Goal: Task Accomplishment & Management: Complete application form

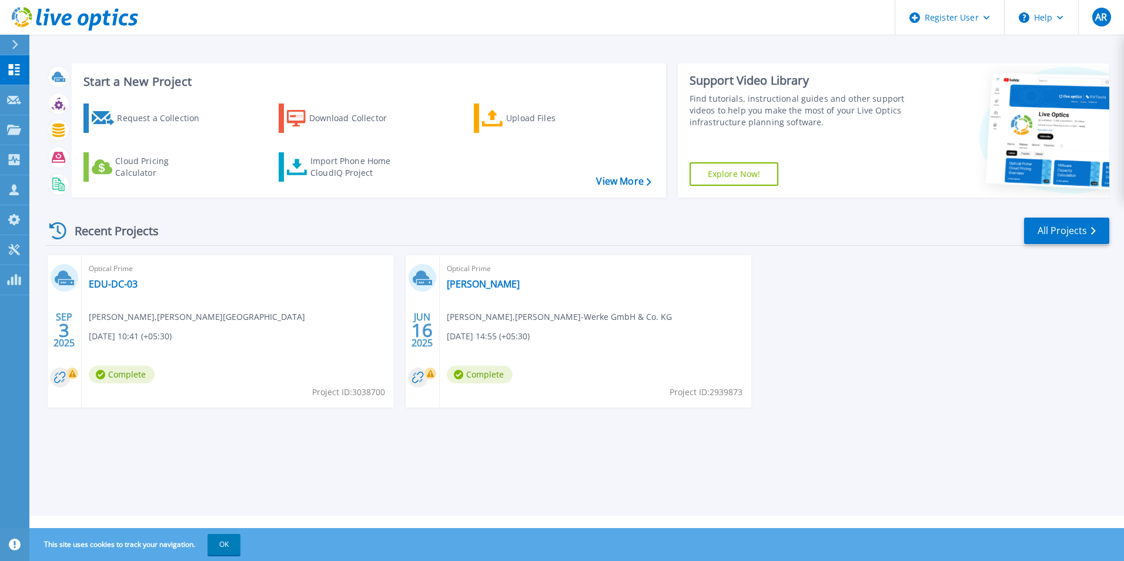
click at [516, 444] on div "Start a New Project Request a Collection Download Collector Upload Files Cloud …" at bounding box center [576, 258] width 1095 height 516
click at [158, 119] on div "Request a Collection" at bounding box center [164, 118] width 94 height 24
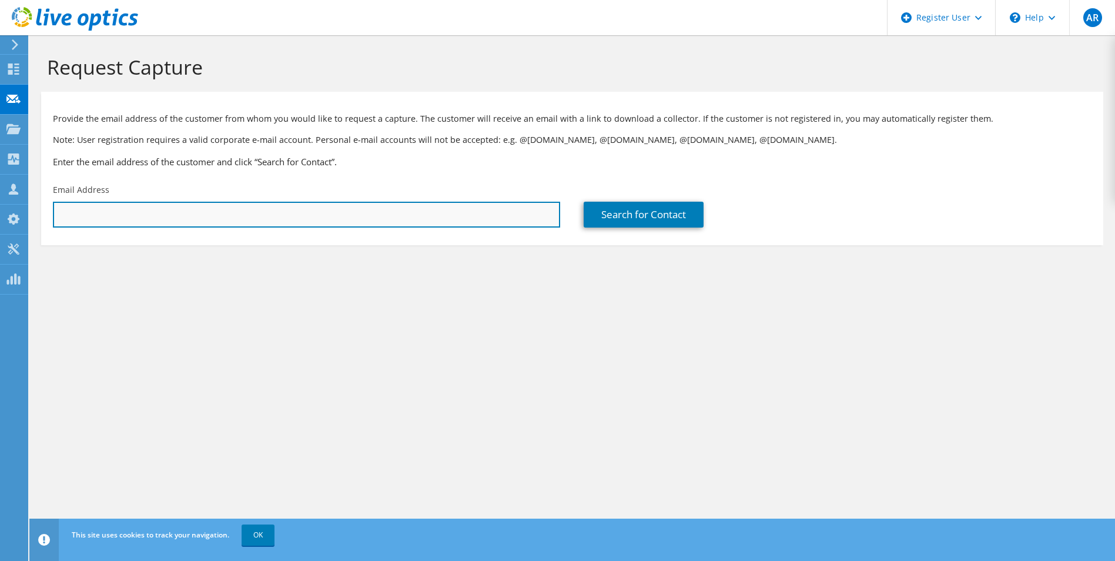
click at [454, 217] on input "text" at bounding box center [306, 215] width 507 height 26
click at [200, 215] on input "text" at bounding box center [306, 215] width 507 height 26
paste input "m.prakash@modine.com"
type input "m.prakash@modine.com"
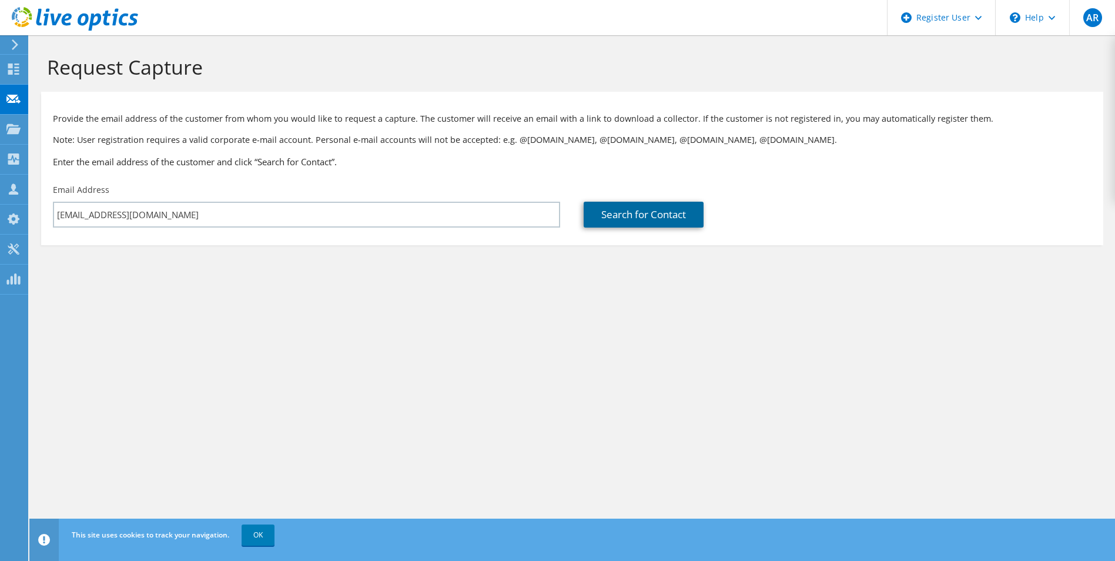
click at [646, 216] on link "Search for Contact" at bounding box center [644, 215] width 120 height 26
type input "Modine Thermal Systems P. Ltd"
type input "Prakash"
type input "[GEOGRAPHIC_DATA]"
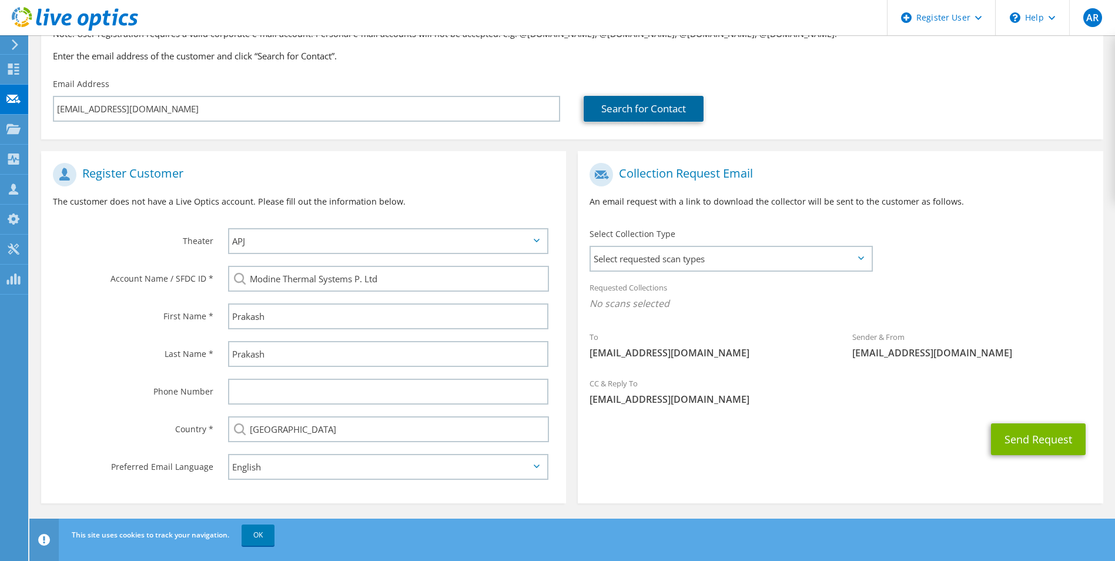
scroll to position [107, 0]
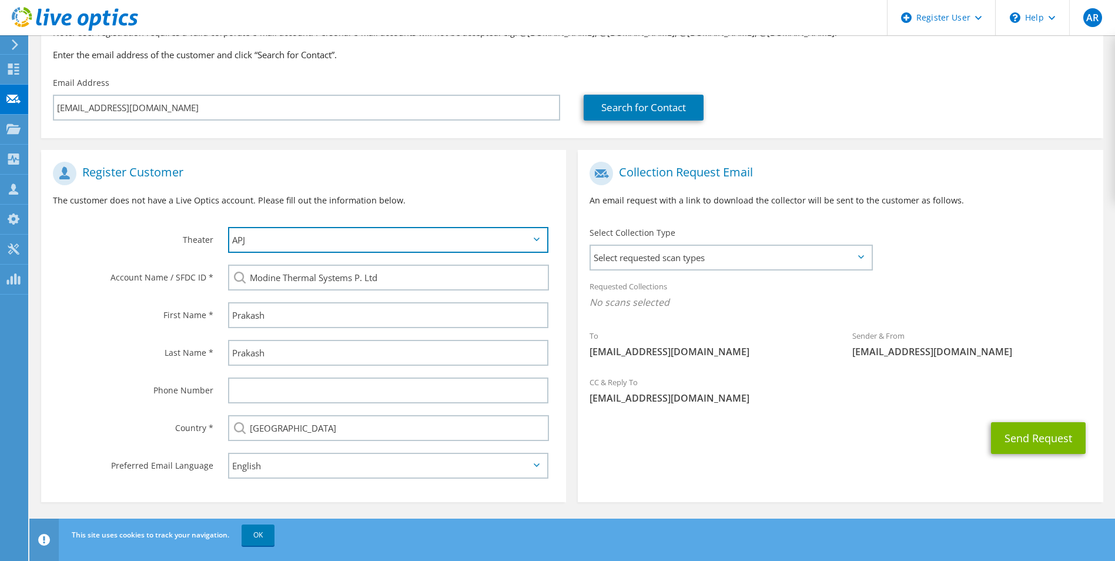
click at [529, 234] on select "APJ EMEA NA/LATAM" at bounding box center [388, 240] width 321 height 26
drag, startPoint x: 529, startPoint y: 234, endPoint x: 514, endPoint y: 238, distance: 14.5
click at [529, 234] on select "APJ EMEA NA/LATAM" at bounding box center [388, 240] width 321 height 26
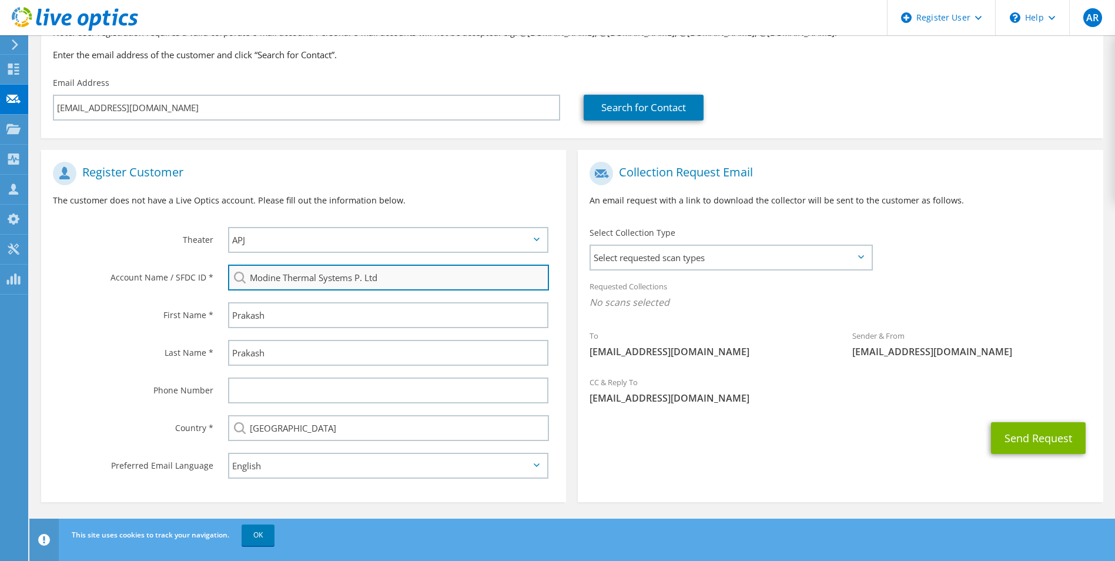
click at [283, 289] on input "Modine Thermal Systems P. Ltd" at bounding box center [389, 278] width 322 height 26
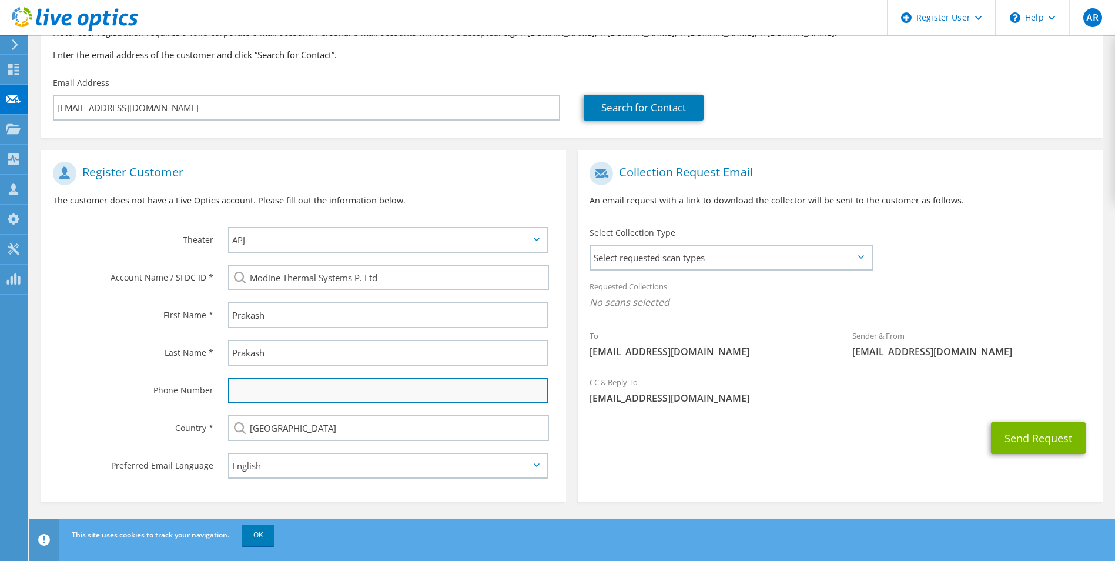
click at [293, 396] on input "text" at bounding box center [388, 390] width 321 height 26
click at [813, 258] on span "Select requested scan types" at bounding box center [731, 258] width 280 height 24
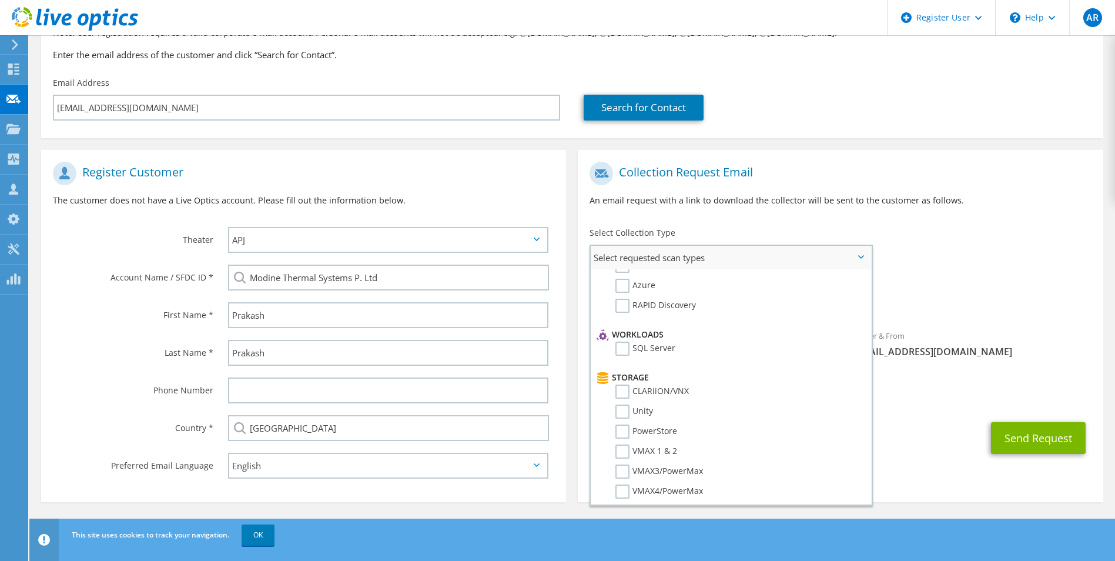
scroll to position [0, 0]
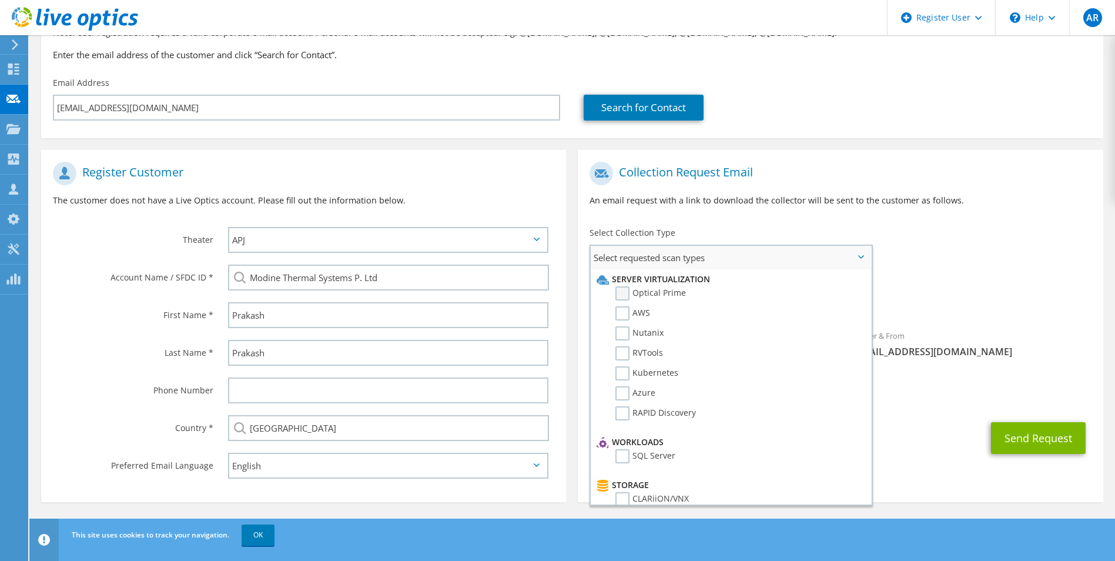
click at [621, 290] on label "Optical Prime" at bounding box center [651, 293] width 71 height 14
click at [0, 0] on input "Optical Prime" at bounding box center [0, 0] width 0 height 0
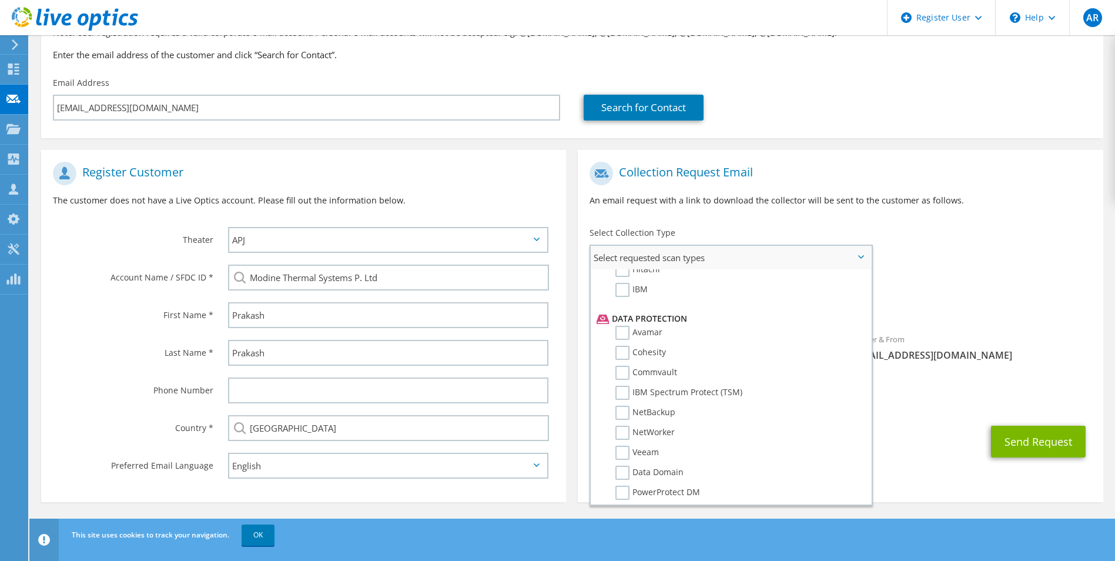
scroll to position [519, 0]
click at [955, 270] on div "To m.prakash@modine.com Sender & From liveoptics@liveoptics.com" at bounding box center [840, 265] width 525 height 218
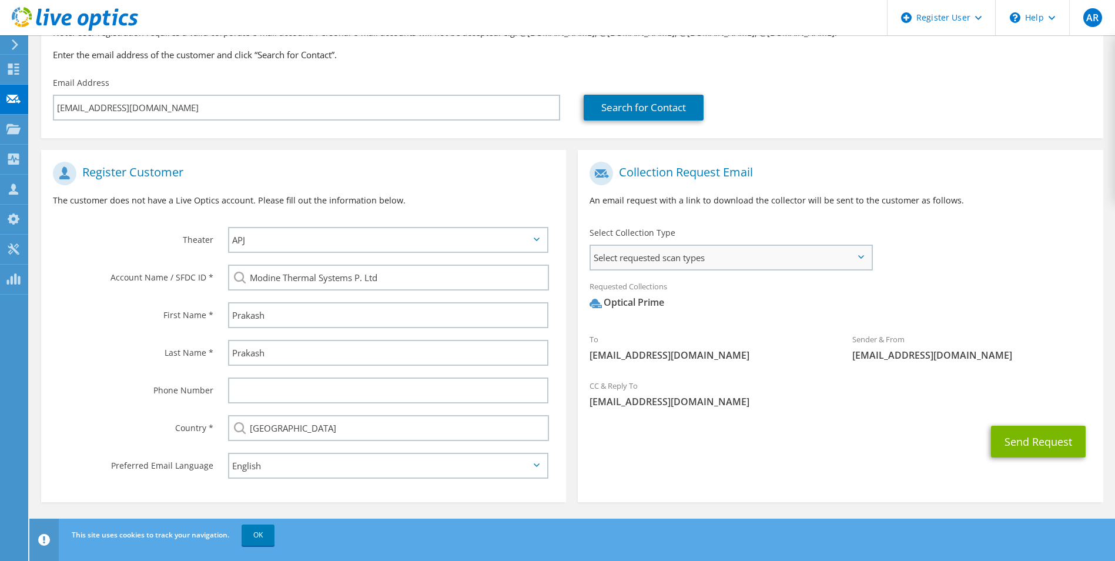
click at [740, 247] on span "Select requested scan types" at bounding box center [731, 258] width 280 height 24
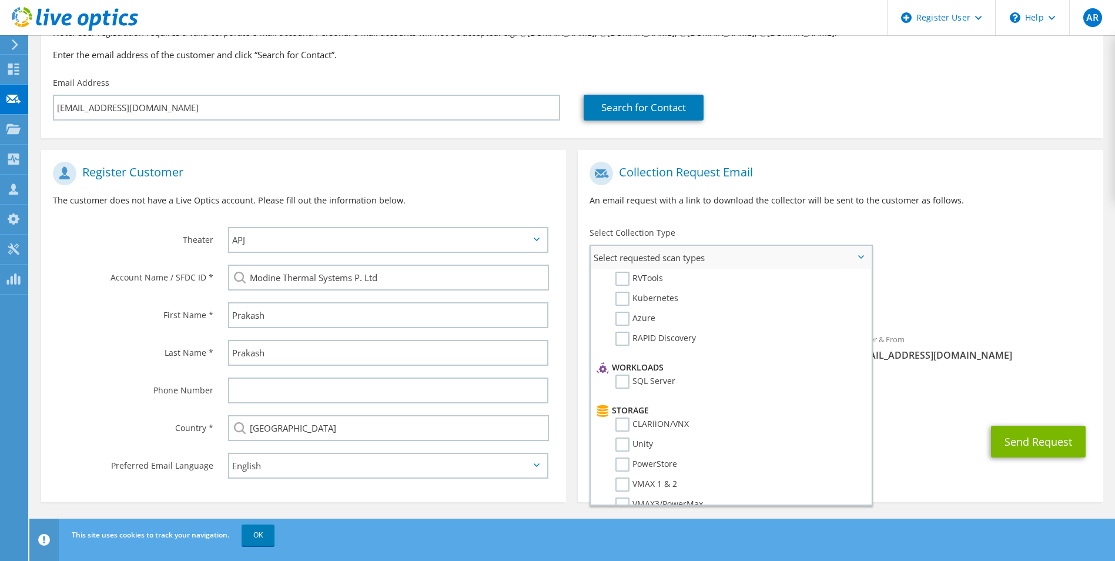
scroll to position [0, 0]
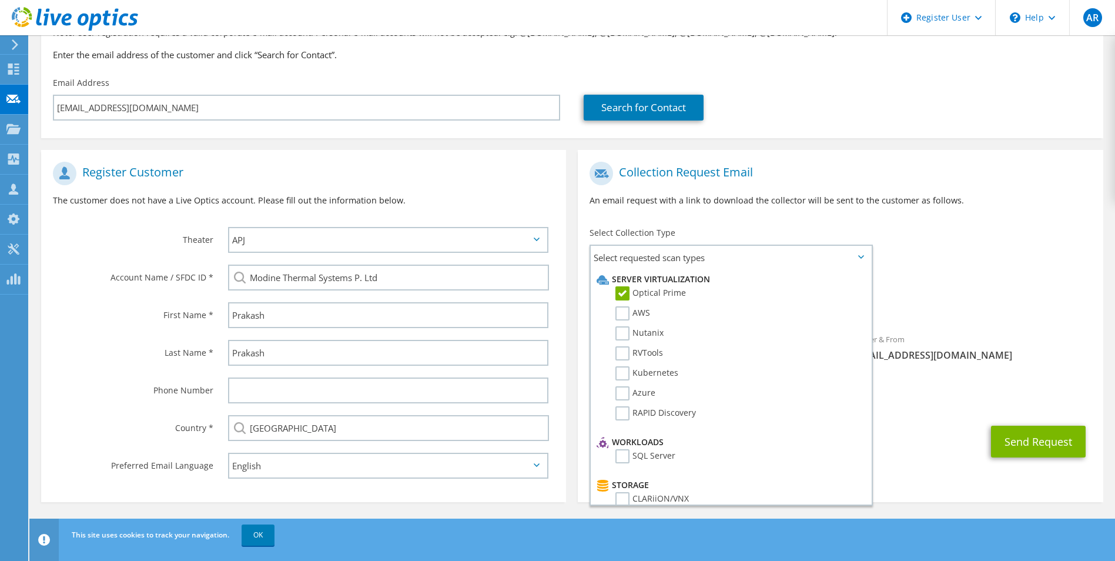
click at [983, 286] on div "Requested Collections No scans selected Optical Prime" at bounding box center [840, 297] width 525 height 47
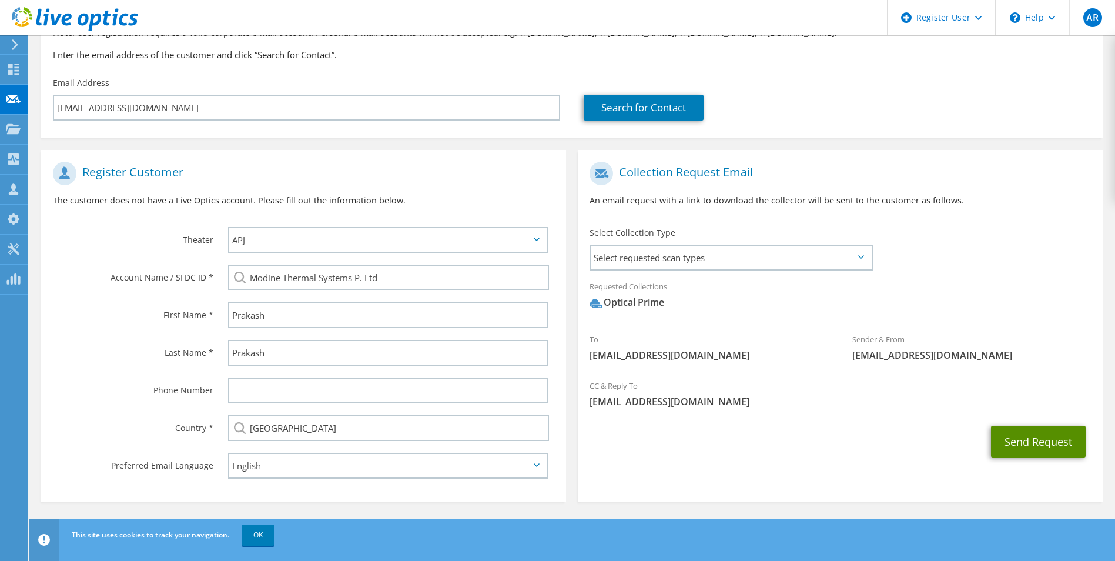
click at [1048, 440] on button "Send Request" at bounding box center [1038, 442] width 95 height 32
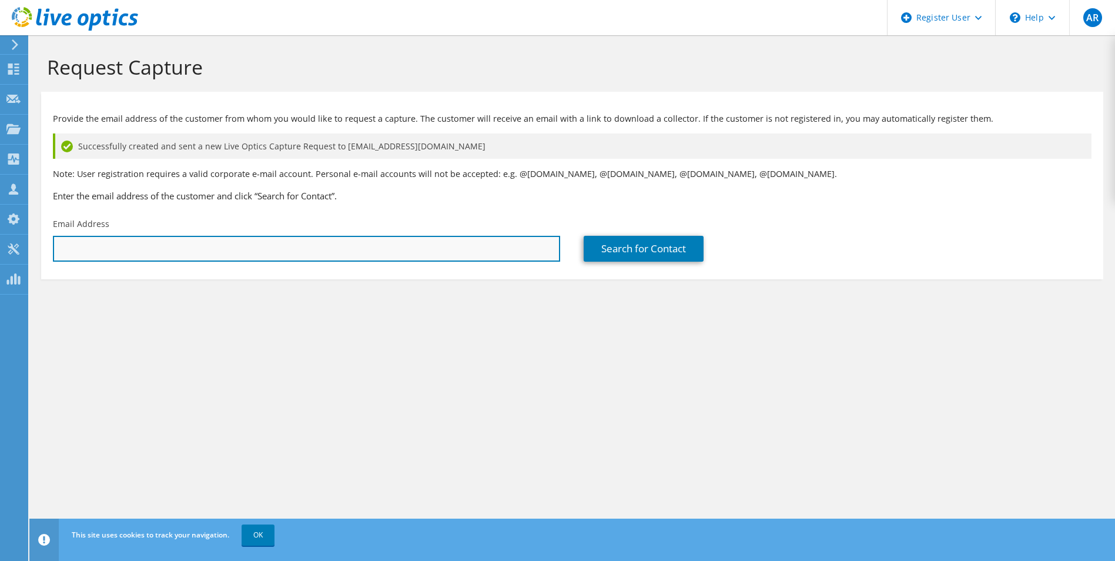
click at [132, 260] on input "text" at bounding box center [306, 249] width 507 height 26
paste input "MODINE THERMAL"
type input "MODINE THERMAL"
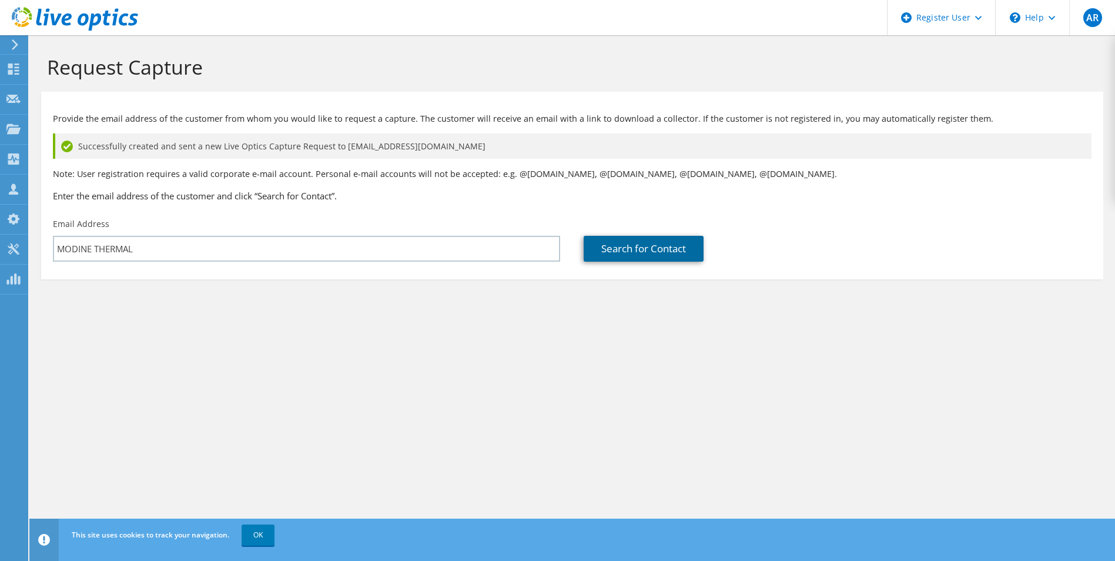
click at [649, 243] on link "Search for Contact" at bounding box center [644, 249] width 120 height 26
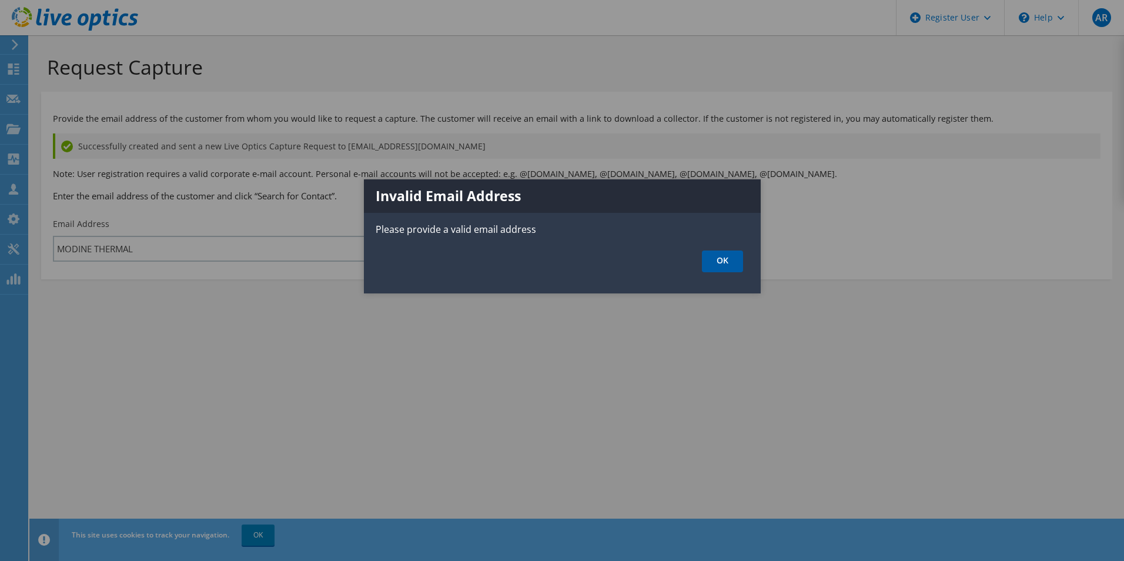
click at [730, 266] on link "OK" at bounding box center [722, 261] width 41 height 22
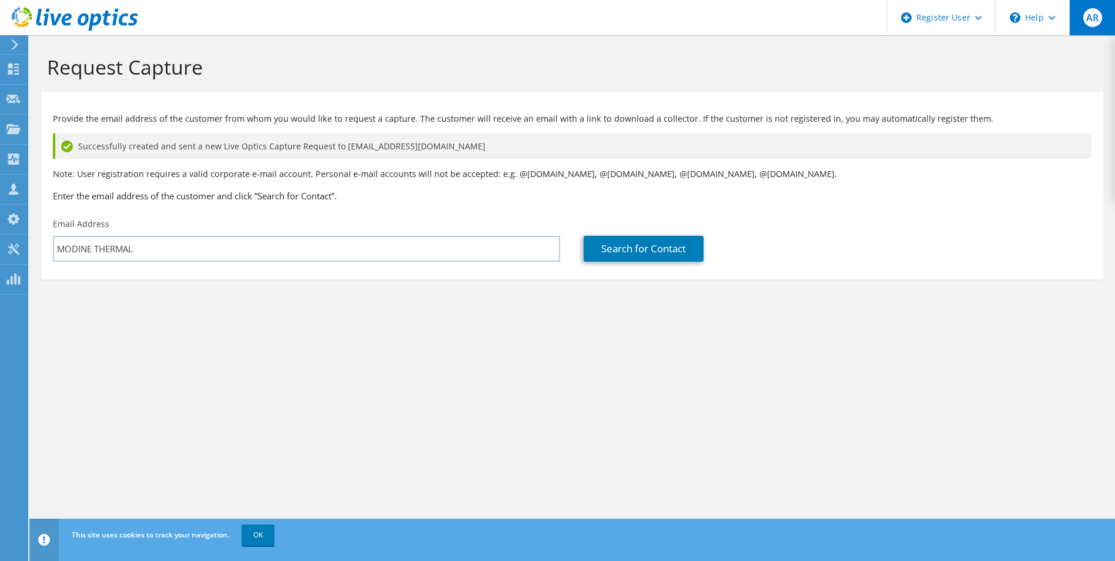
click at [1101, 25] on div "AR" at bounding box center [1092, 17] width 46 height 35
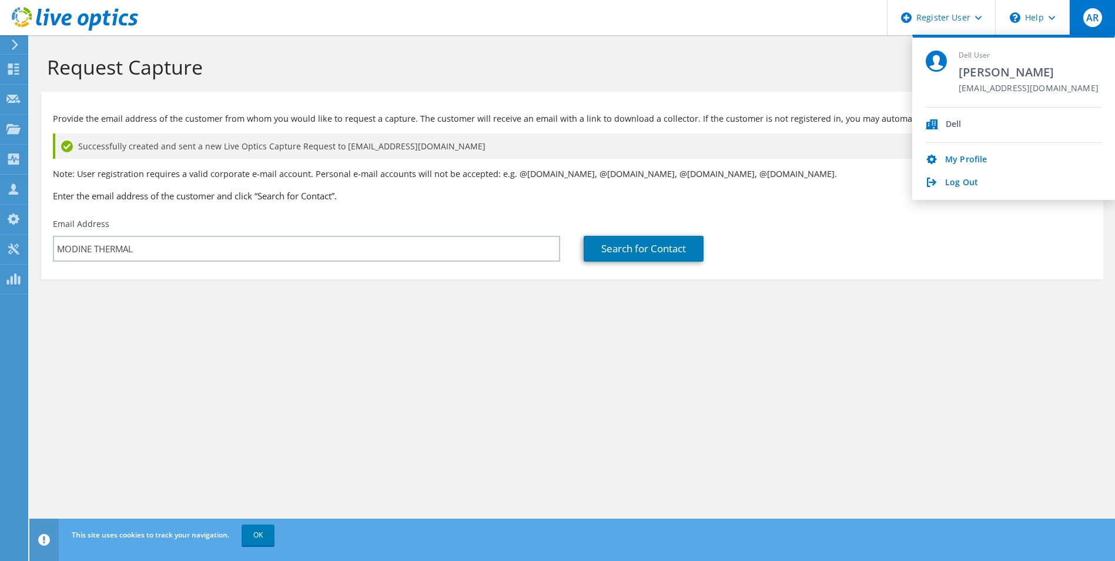
click at [891, 343] on div "Request Capture Provide the email address of the customer from whom you would l…" at bounding box center [572, 298] width 1086 height 526
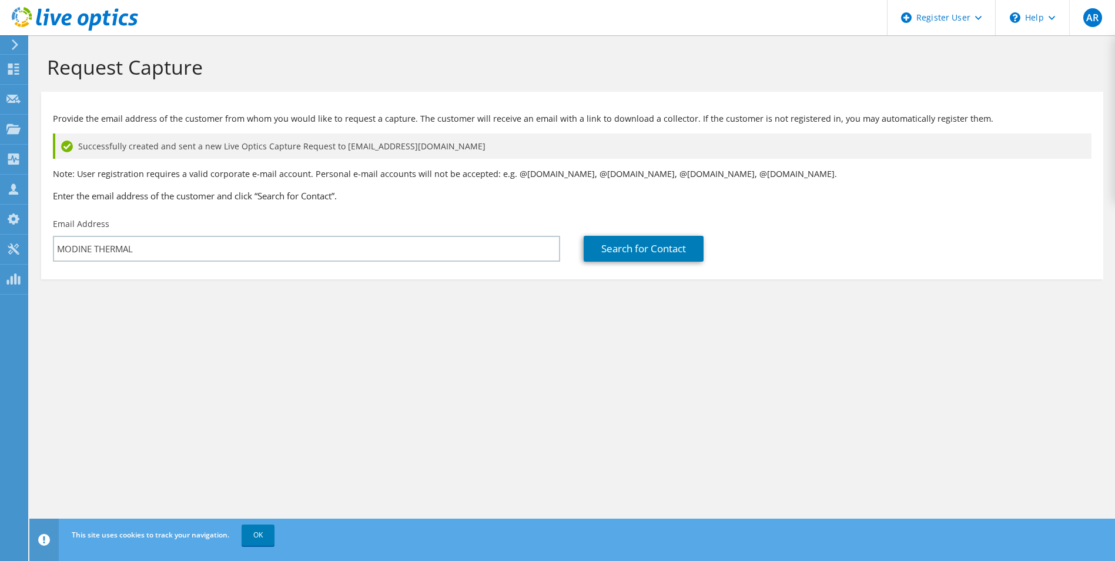
click at [14, 46] on icon at bounding box center [15, 44] width 9 height 11
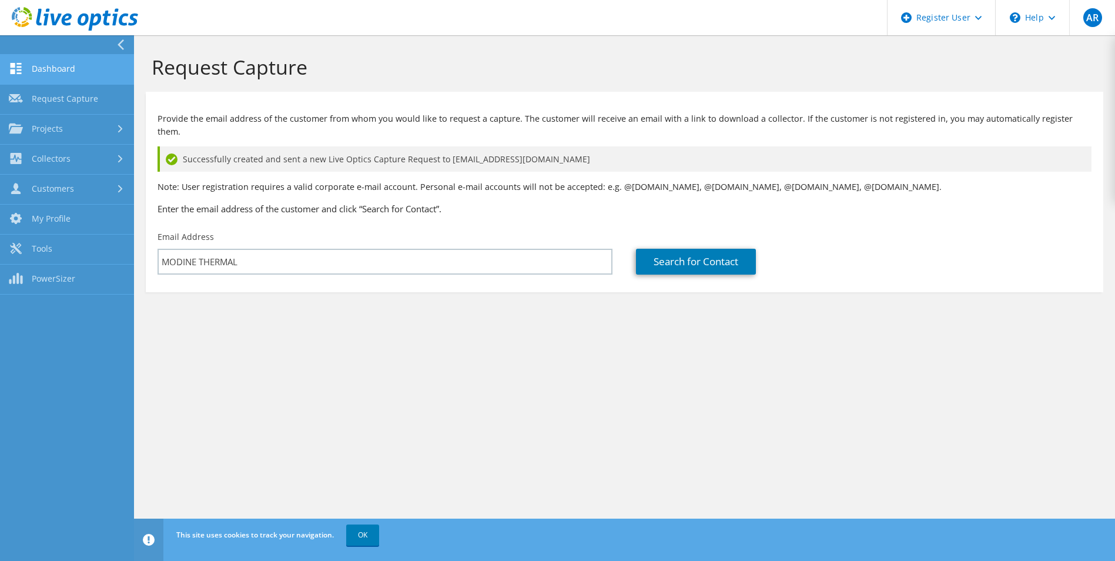
click at [66, 72] on link "Dashboard" at bounding box center [67, 70] width 134 height 30
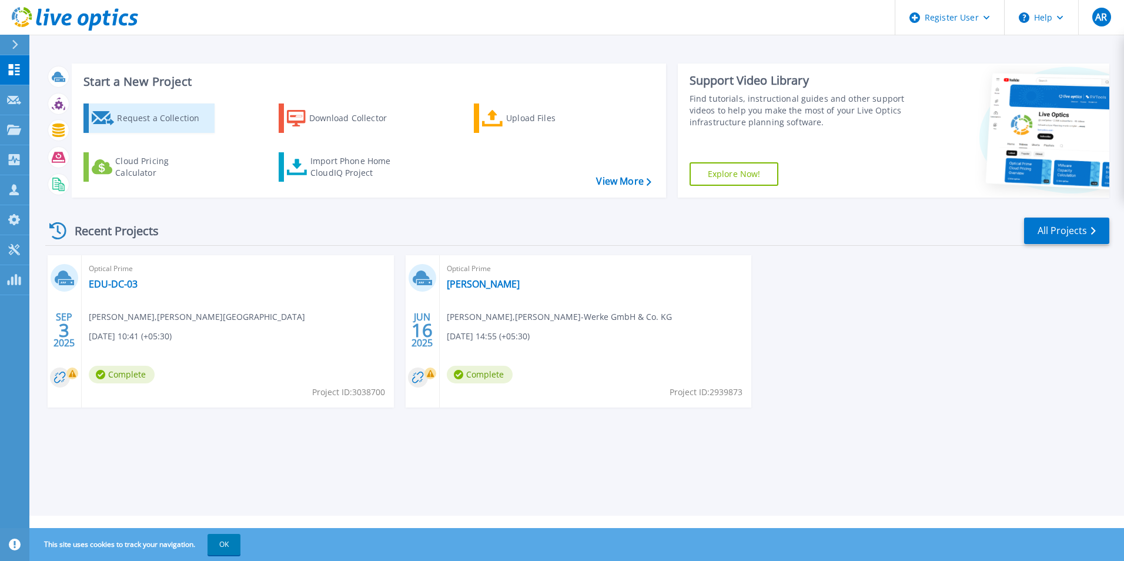
click at [139, 118] on div "Request a Collection" at bounding box center [164, 118] width 94 height 24
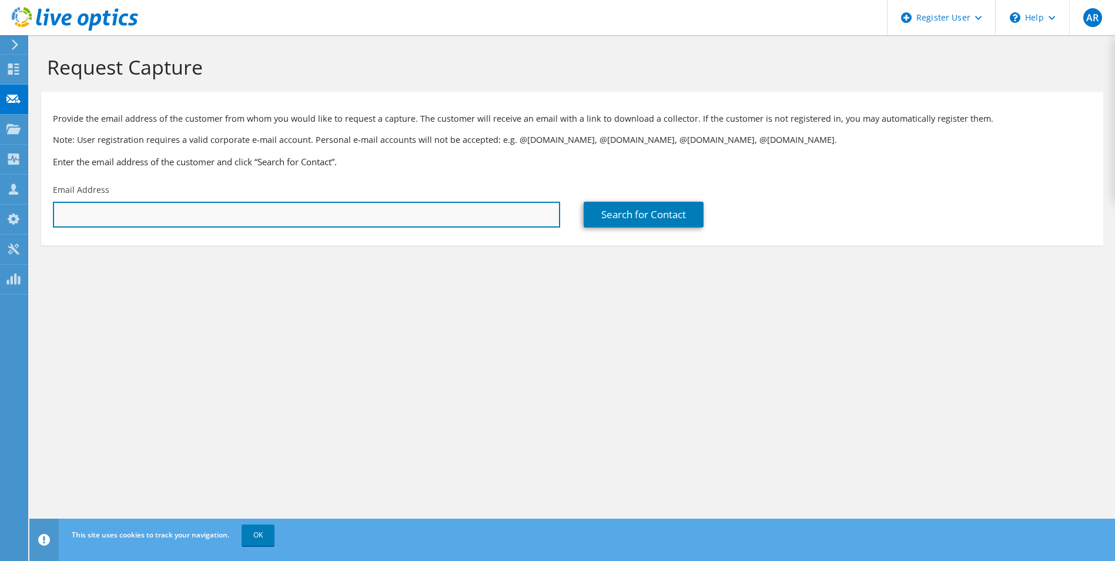
click at [165, 217] on input "text" at bounding box center [306, 215] width 507 height 26
paste input "[EMAIL_ADDRESS][PERSON_NAME][DOMAIN_NAME]"
type input "[EMAIL_ADDRESS][PERSON_NAME][DOMAIN_NAME]"
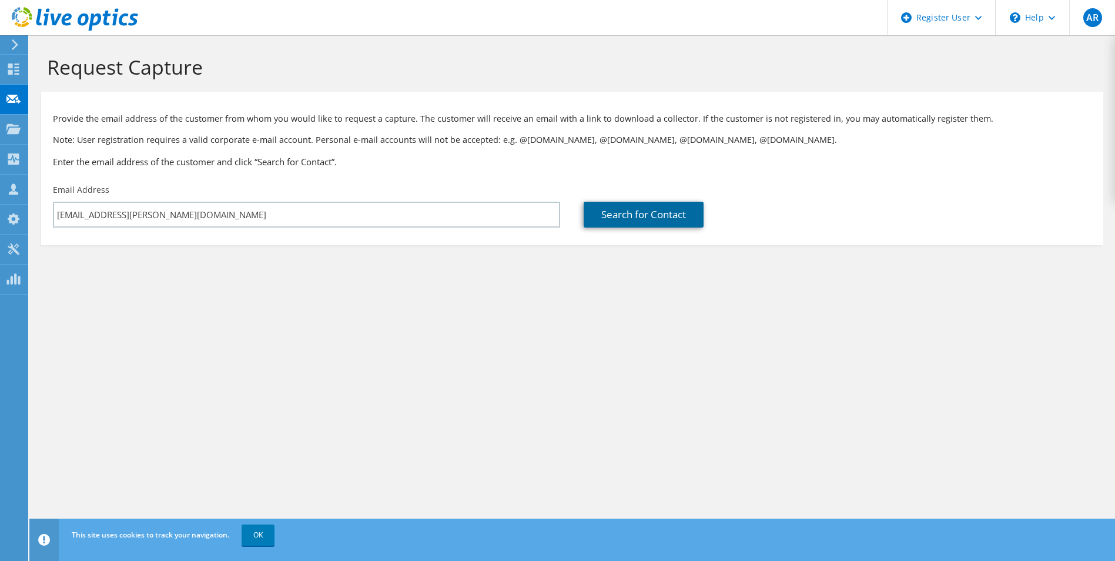
click at [654, 223] on link "Search for Contact" at bounding box center [644, 215] width 120 height 26
type input "Rotork Controls ([GEOGRAPHIC_DATA]) PVT Ltd"
type input "Pandian"
type input "[PERSON_NAME]"
type input "[GEOGRAPHIC_DATA]"
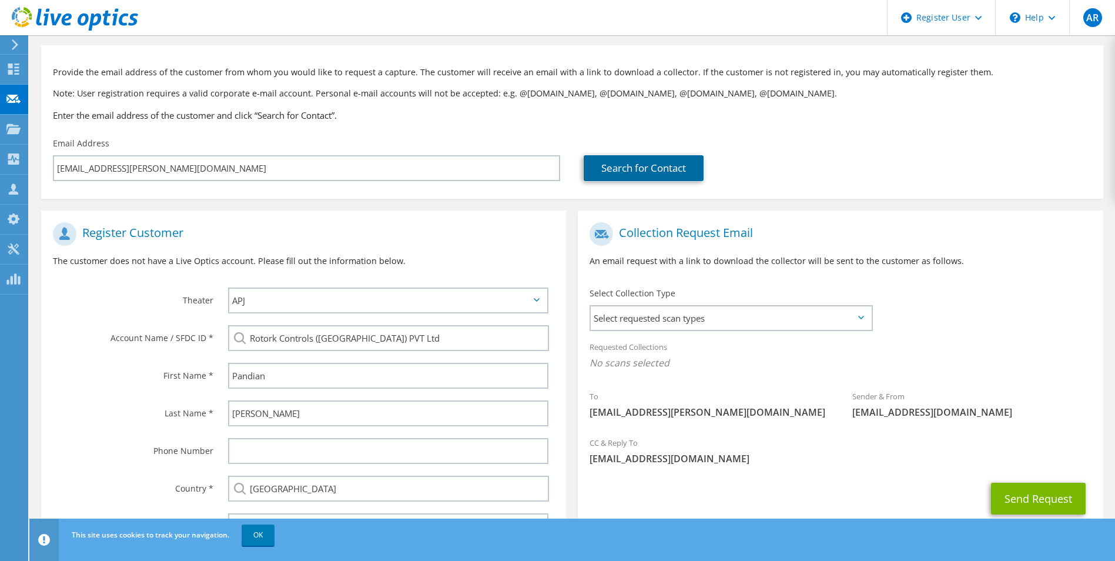
scroll to position [107, 0]
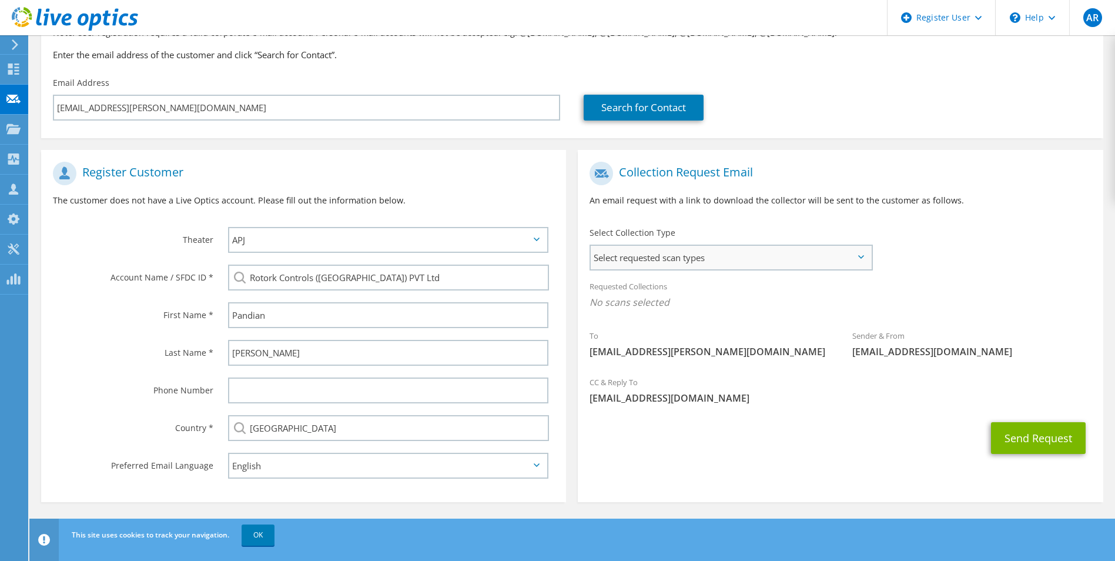
click at [757, 258] on span "Select requested scan types" at bounding box center [731, 258] width 280 height 24
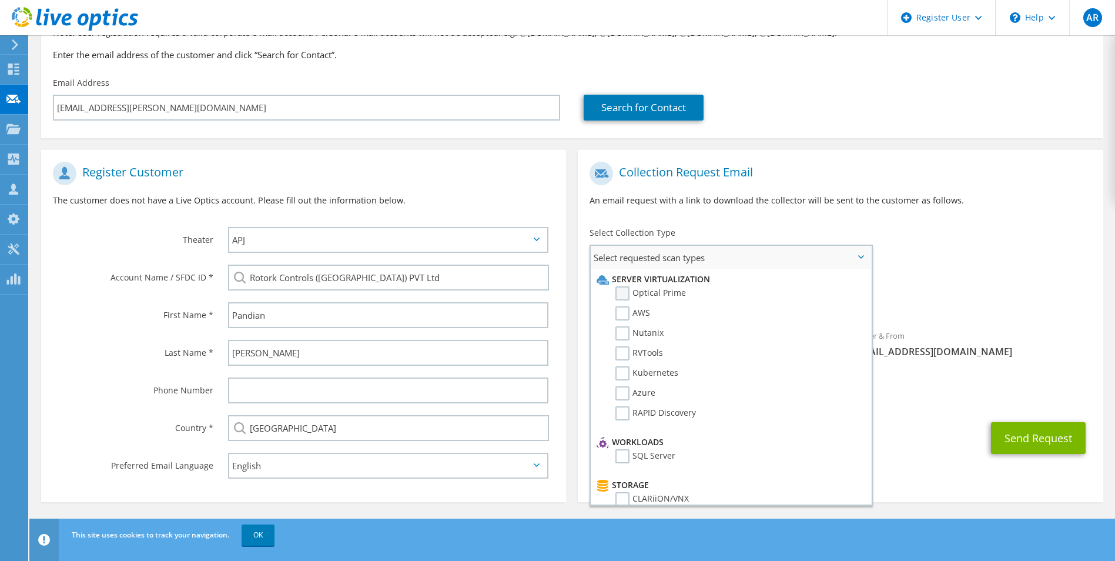
click at [622, 296] on label "Optical Prime" at bounding box center [651, 293] width 71 height 14
click at [0, 0] on input "Optical Prime" at bounding box center [0, 0] width 0 height 0
click at [932, 437] on div "Send Request" at bounding box center [840, 442] width 525 height 44
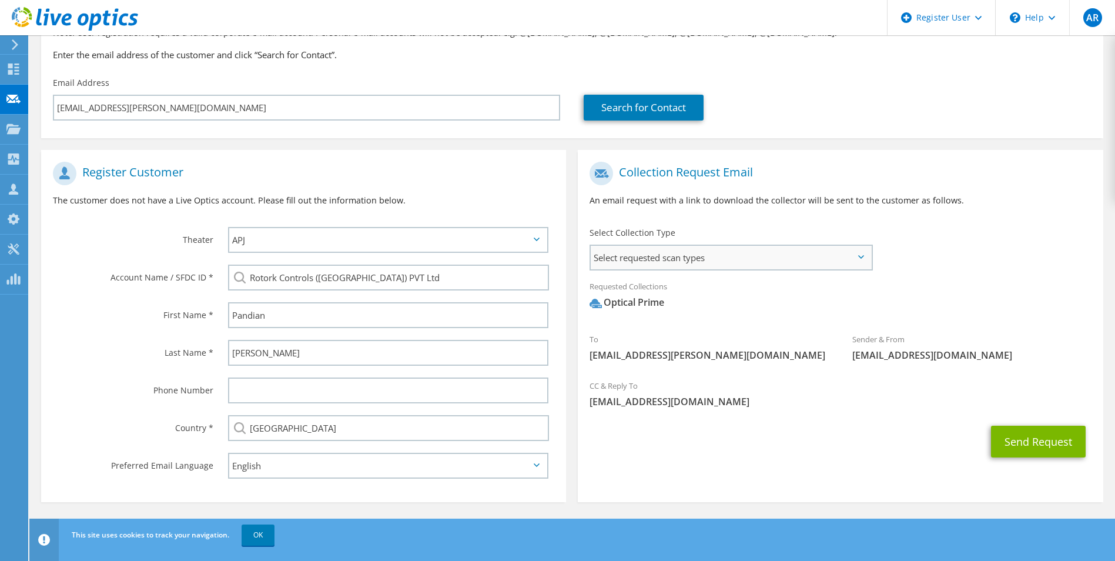
click at [674, 259] on span "Select requested scan types" at bounding box center [731, 258] width 280 height 24
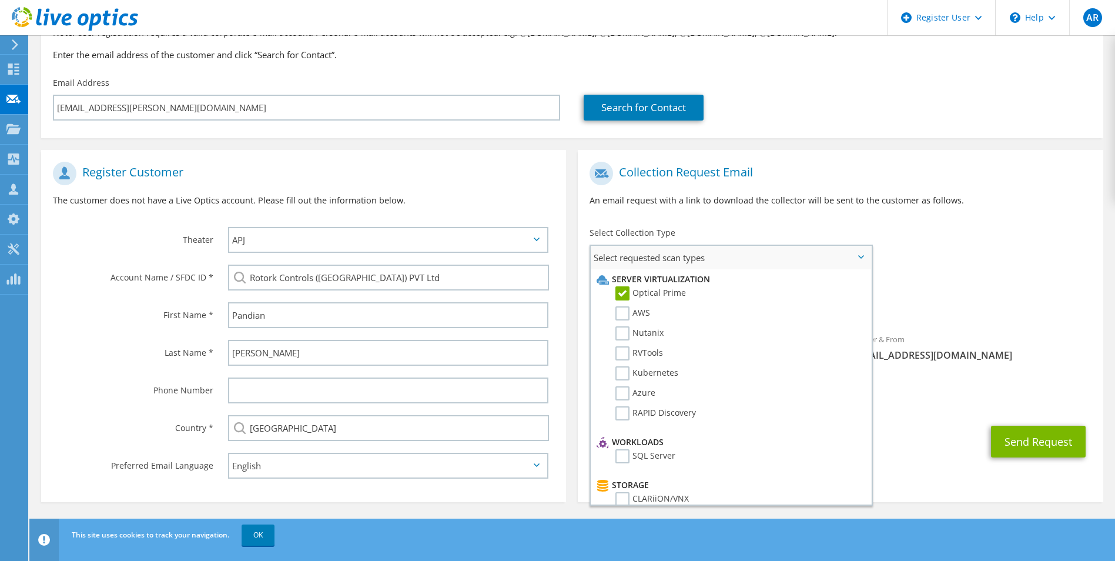
click at [674, 259] on span "Select requested scan types" at bounding box center [731, 258] width 280 height 24
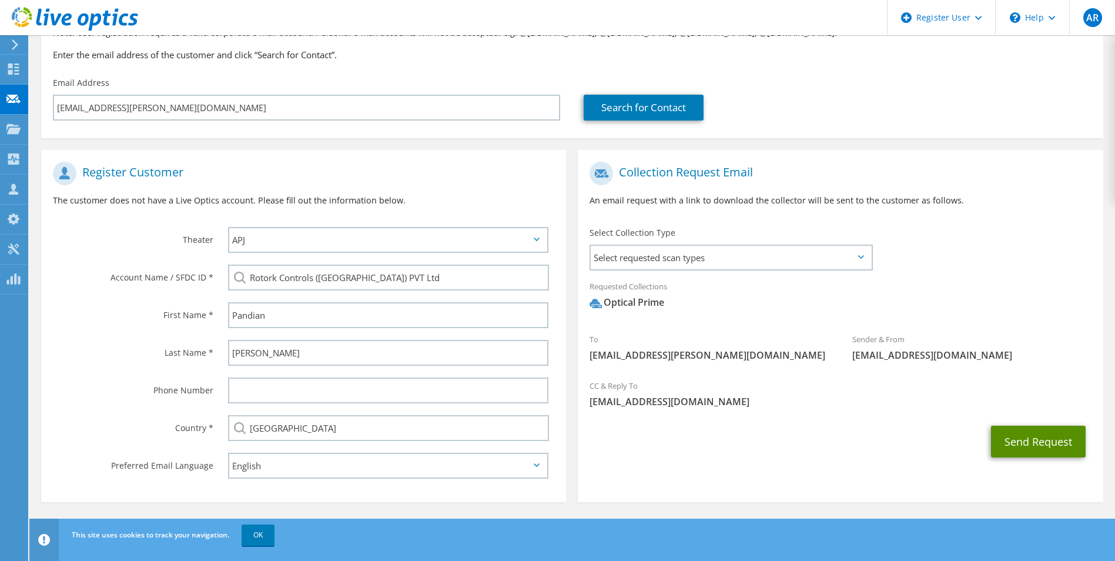
click at [1041, 440] on button "Send Request" at bounding box center [1038, 442] width 95 height 32
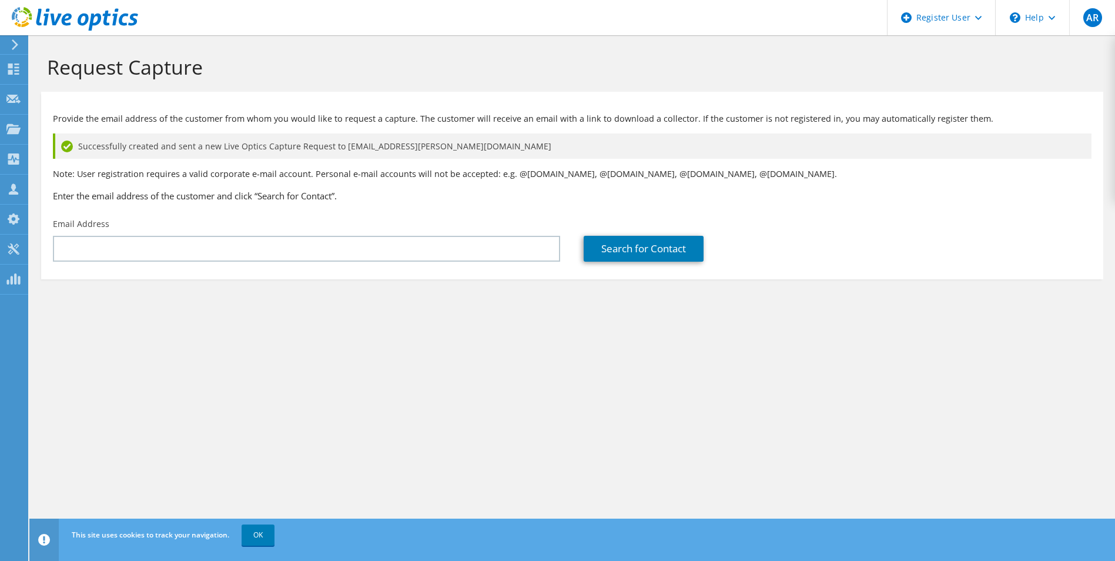
drag, startPoint x: 157, startPoint y: 313, endPoint x: 178, endPoint y: 291, distance: 30.4
click at [157, 313] on section "Request Capture Provide the email address of the customer from whom you would l…" at bounding box center [572, 186] width 1086 height 303
click at [1089, 14] on span "AR" at bounding box center [1093, 17] width 19 height 19
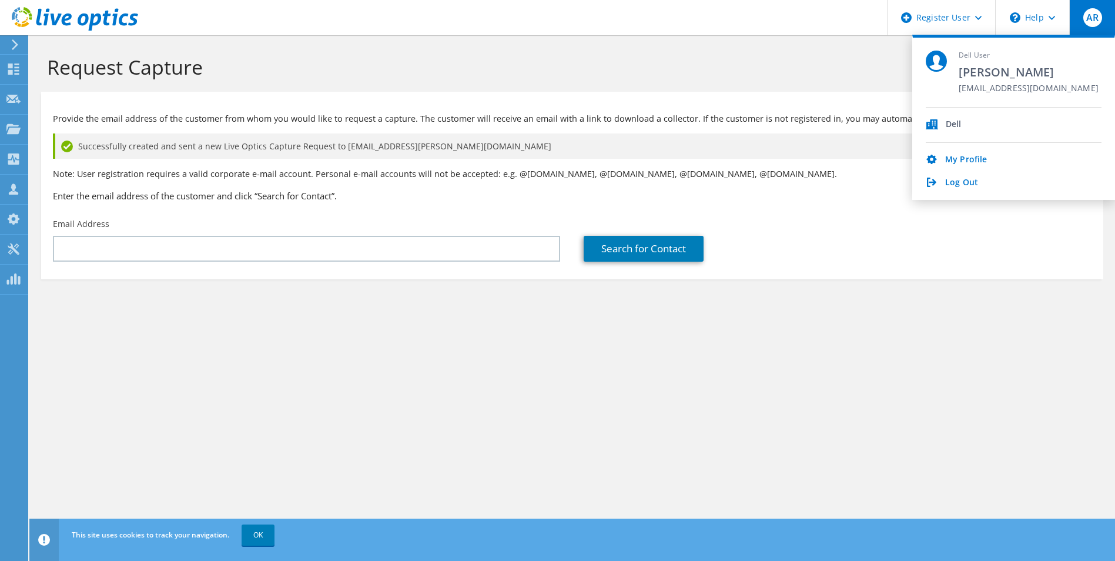
click at [75, 55] on h1 "Request Capture" at bounding box center [569, 67] width 1045 height 25
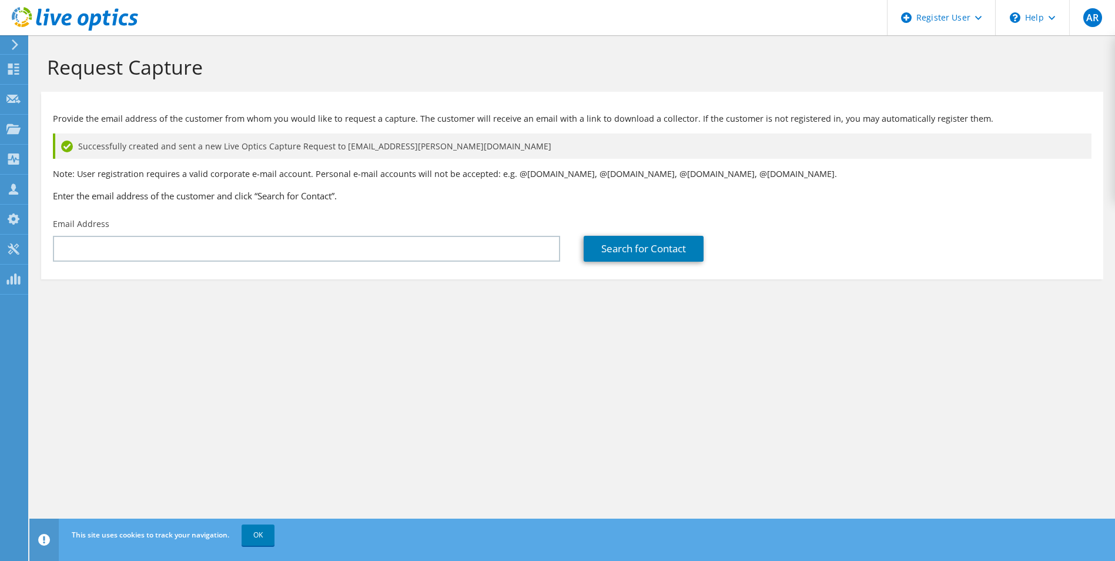
click at [12, 43] on icon at bounding box center [15, 44] width 9 height 11
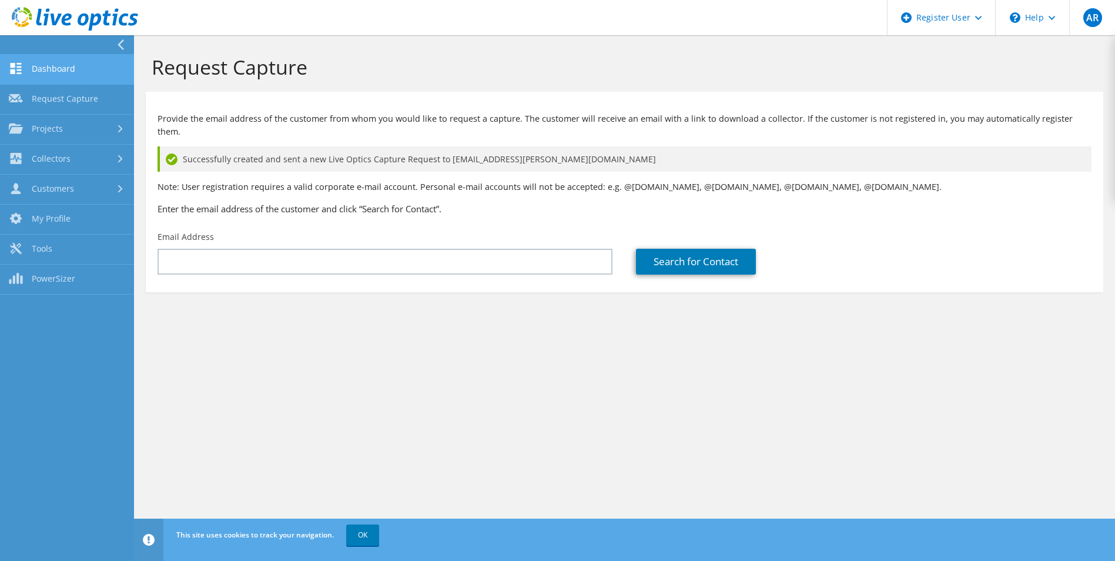
click at [62, 65] on link "Dashboard" at bounding box center [67, 70] width 134 height 30
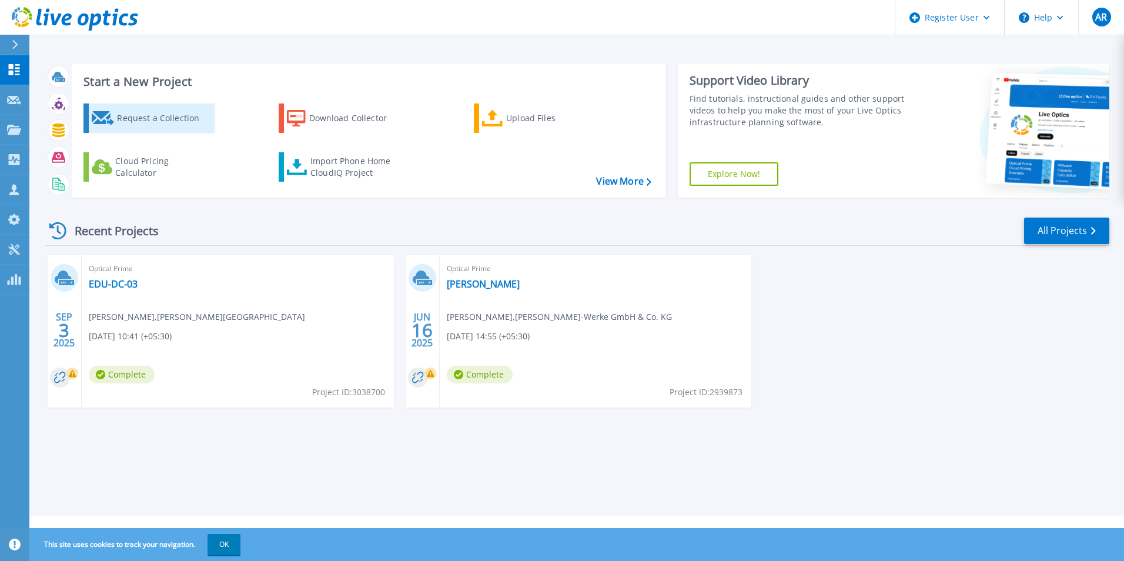
click at [139, 123] on div "Request a Collection" at bounding box center [164, 118] width 94 height 24
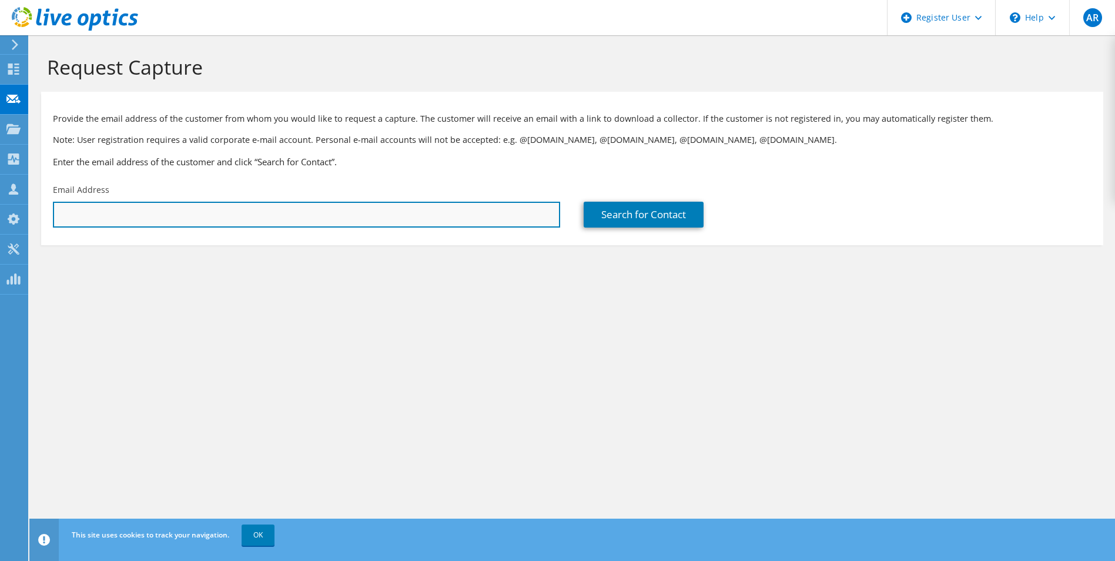
click at [230, 222] on input "text" at bounding box center [306, 215] width 507 height 26
paste input "[PERSON_NAME][EMAIL_ADDRESS][DOMAIN_NAME]"
type input "[PERSON_NAME][EMAIL_ADDRESS][DOMAIN_NAME]"
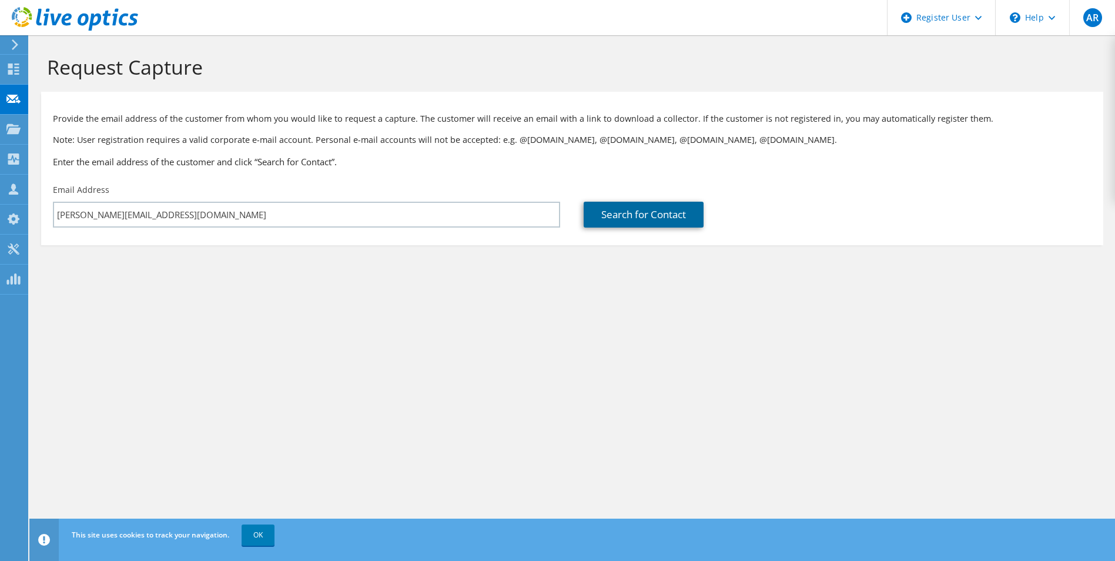
click at [596, 219] on link "Search for Contact" at bounding box center [644, 215] width 120 height 26
type input "[PERSON_NAME] PENS INDIA PVT LTD"
type input "[PERSON_NAME]"
type input "[PERSON_NAME] G"
type input "[GEOGRAPHIC_DATA]"
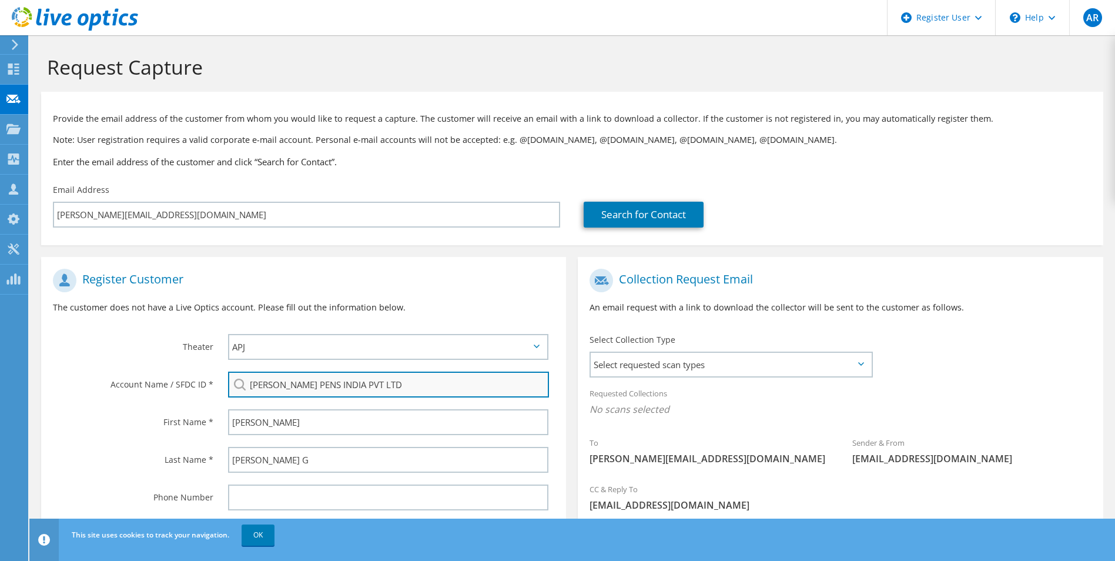
click at [438, 385] on input "[PERSON_NAME] PENS INDIA PVT LTD" at bounding box center [389, 385] width 322 height 26
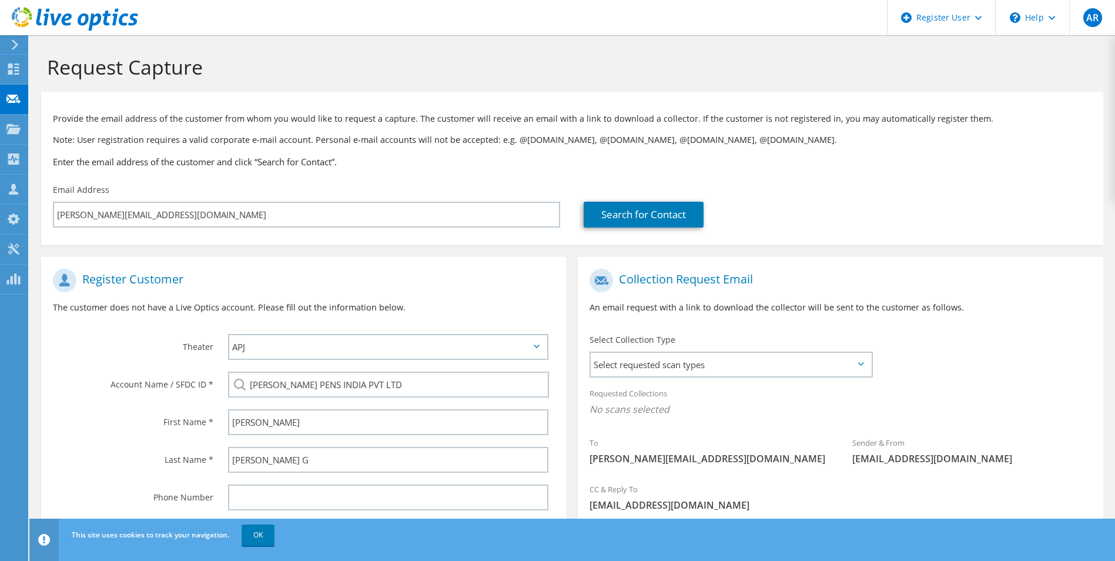
click at [245, 383] on div "[PERSON_NAME] PENS INDIA PVT LTD" at bounding box center [388, 385] width 321 height 26
click at [238, 383] on div "[PERSON_NAME] PENS INDIA PVT LTD" at bounding box center [388, 385] width 321 height 26
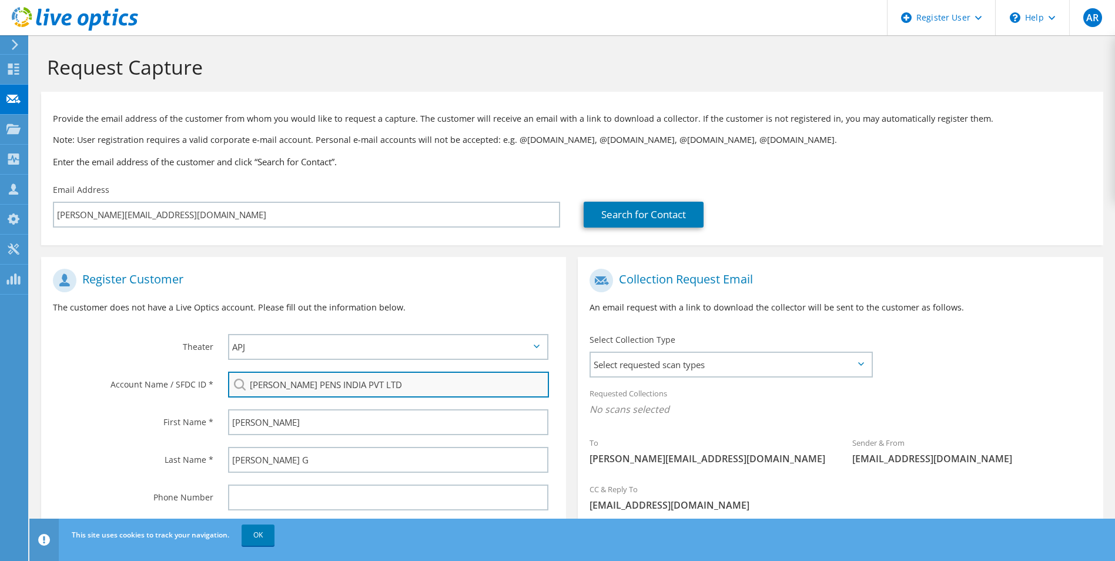
click at [374, 383] on input "[PERSON_NAME] PENS INDIA PVT LTD" at bounding box center [389, 385] width 322 height 26
click at [432, 376] on input "[PERSON_NAME] PENS INDIA PVT LTD" at bounding box center [389, 385] width 322 height 26
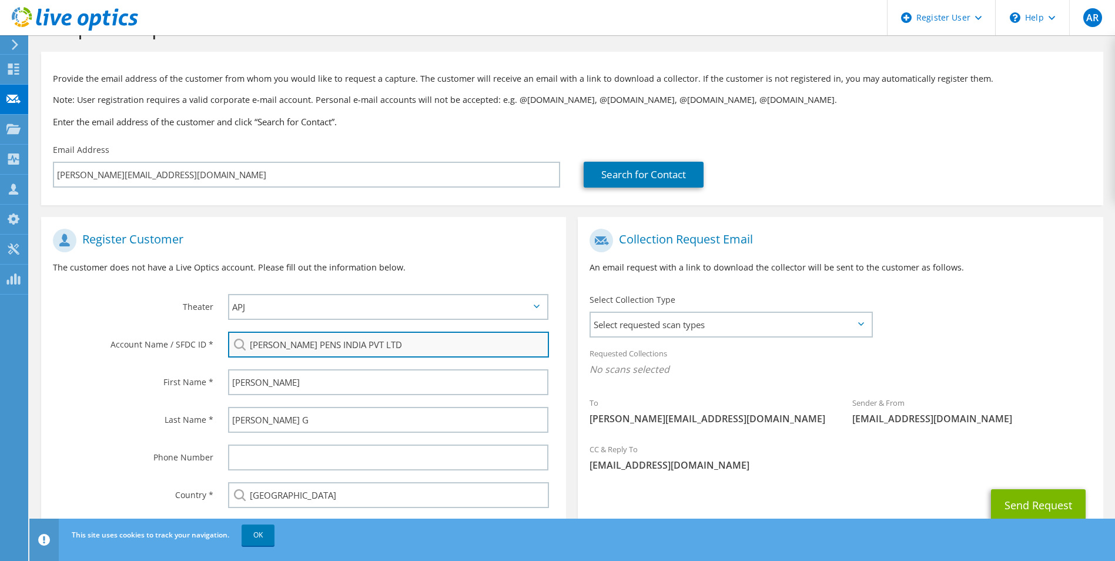
scroll to position [59, 0]
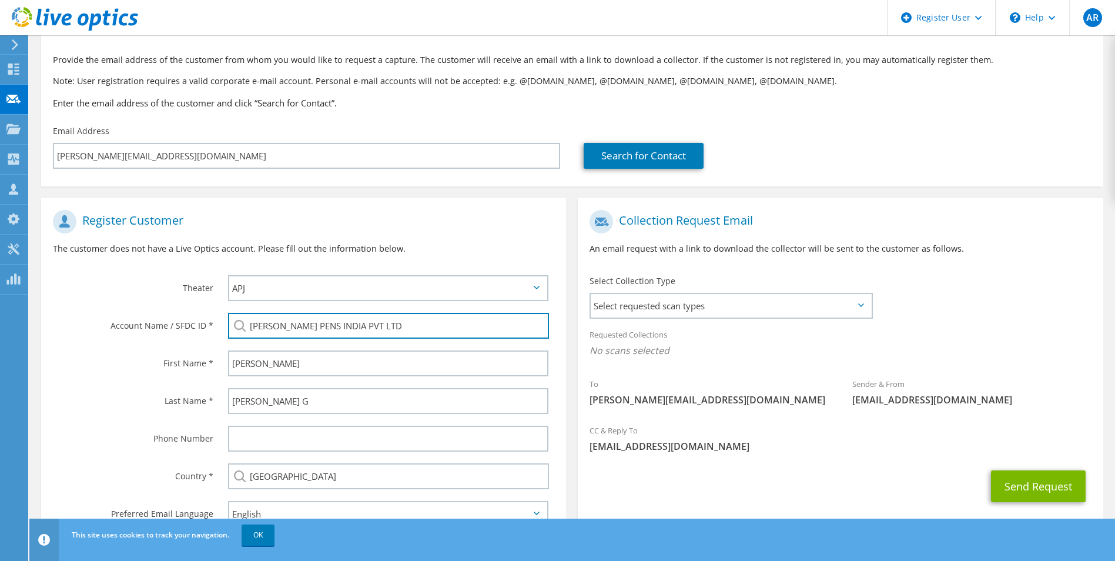
drag, startPoint x: 382, startPoint y: 324, endPoint x: 238, endPoint y: 325, distance: 143.5
click at [238, 325] on div "[PERSON_NAME] PENS INDIA PVT LTD" at bounding box center [388, 326] width 321 height 26
